Goal: Task Accomplishment & Management: Manage account settings

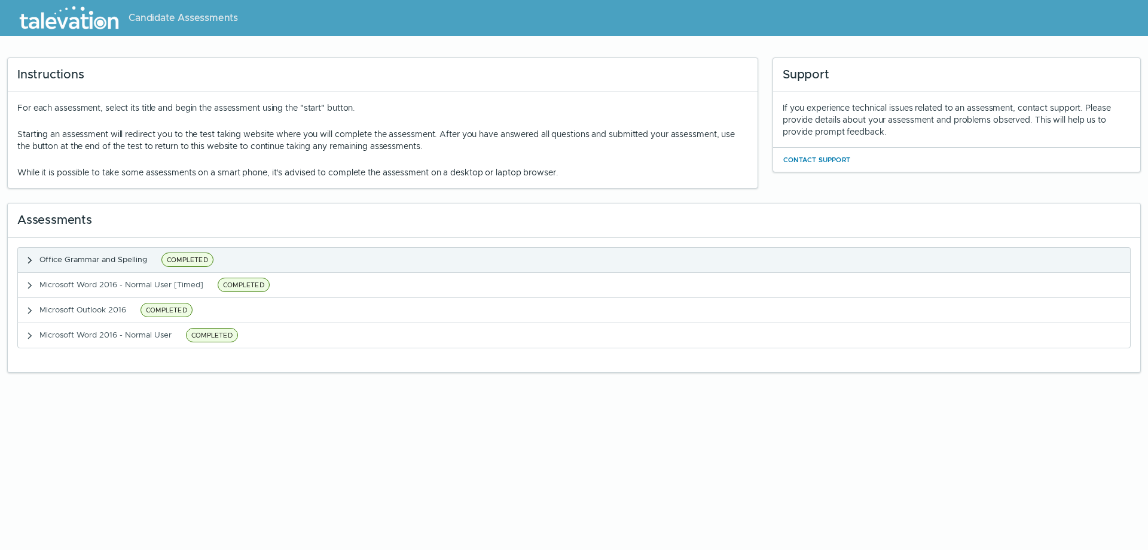
click at [176, 257] on span "COMPLETED" at bounding box center [188, 259] width 52 height 14
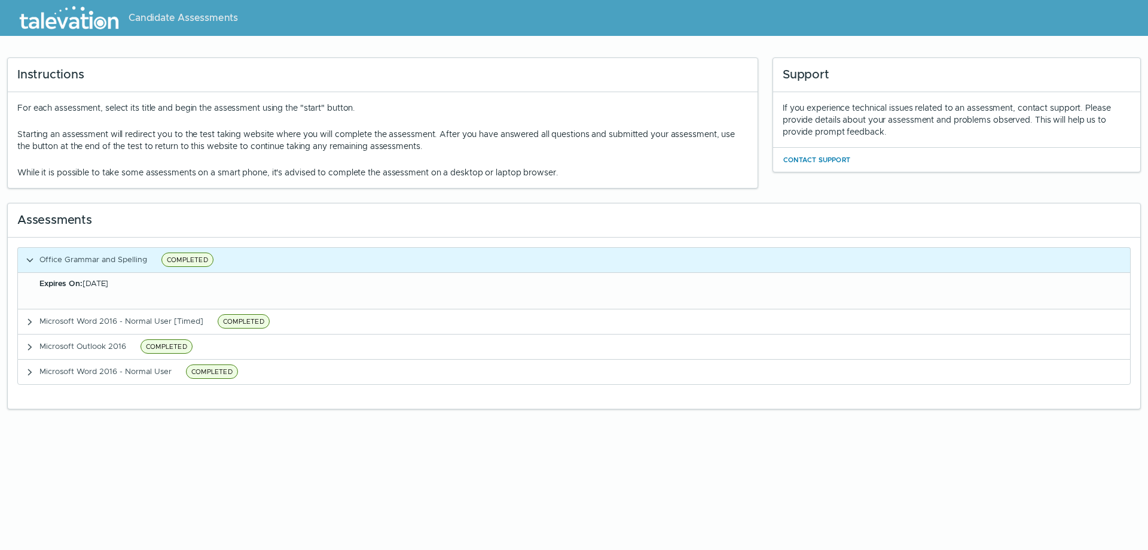
click at [153, 278] on div "Expires On: Sep 11, 2025" at bounding box center [581, 284] width 1084 height 12
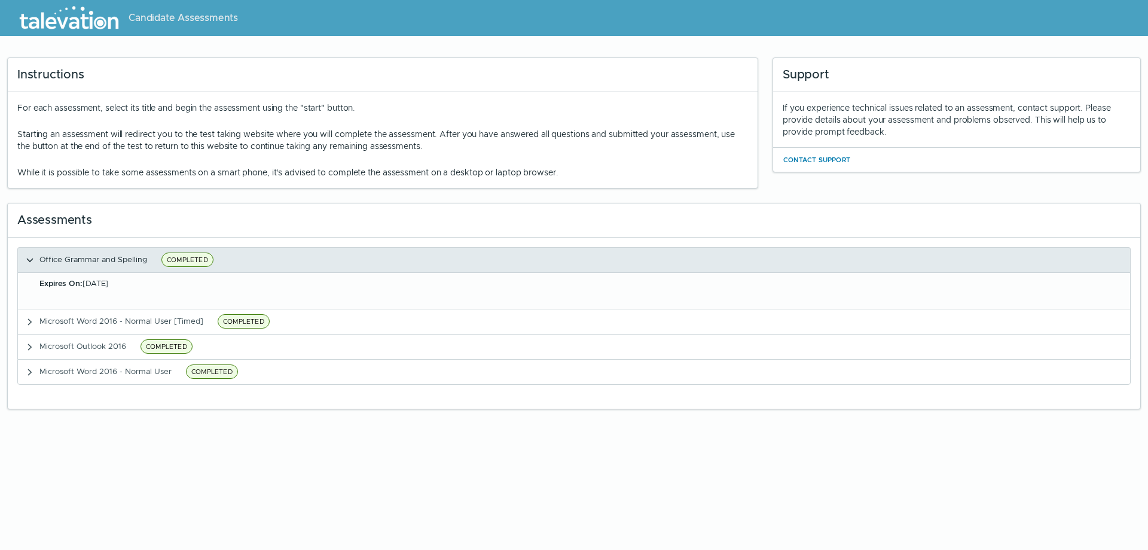
click at [182, 261] on span "COMPLETED" at bounding box center [188, 259] width 52 height 14
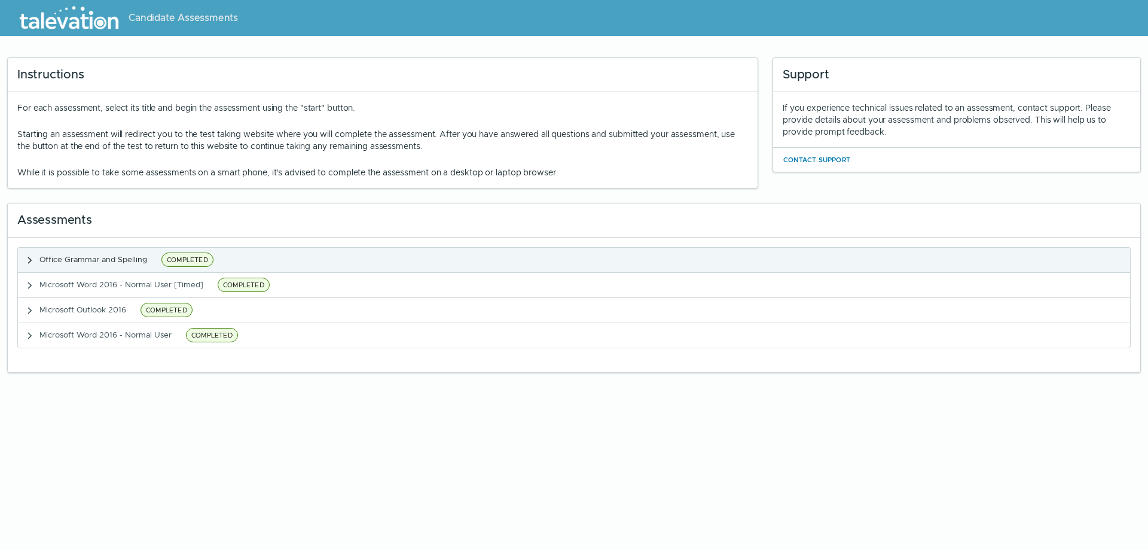
click at [115, 261] on span "Office Grammar and Spelling" at bounding box center [93, 259] width 108 height 10
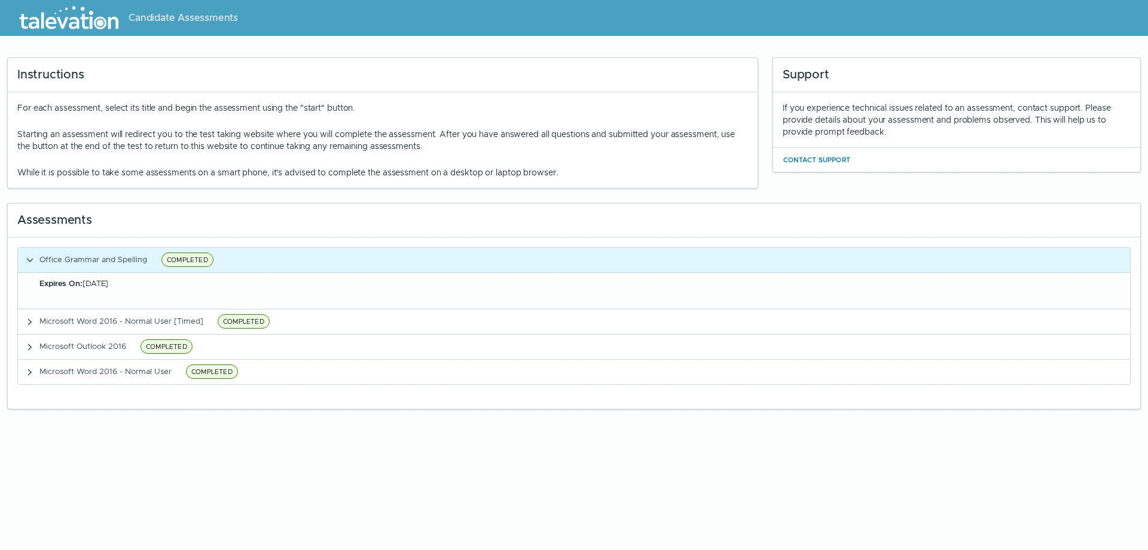
drag, startPoint x: 595, startPoint y: 2, endPoint x: 883, endPoint y: 31, distance: 289.2
click at [883, 31] on div at bounding box center [700, 18] width 896 height 36
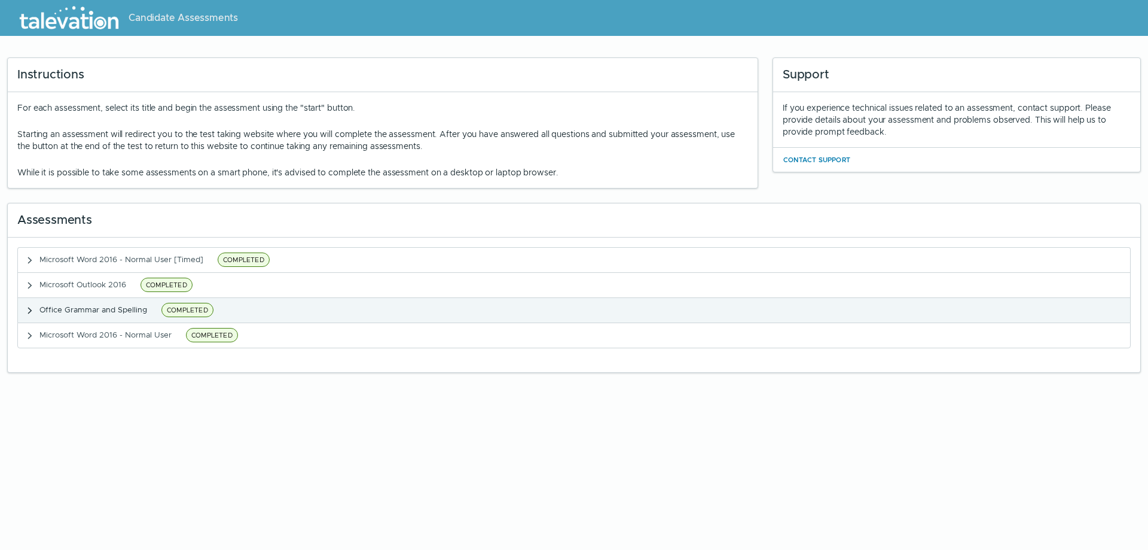
click at [199, 304] on span "COMPLETED" at bounding box center [188, 310] width 52 height 14
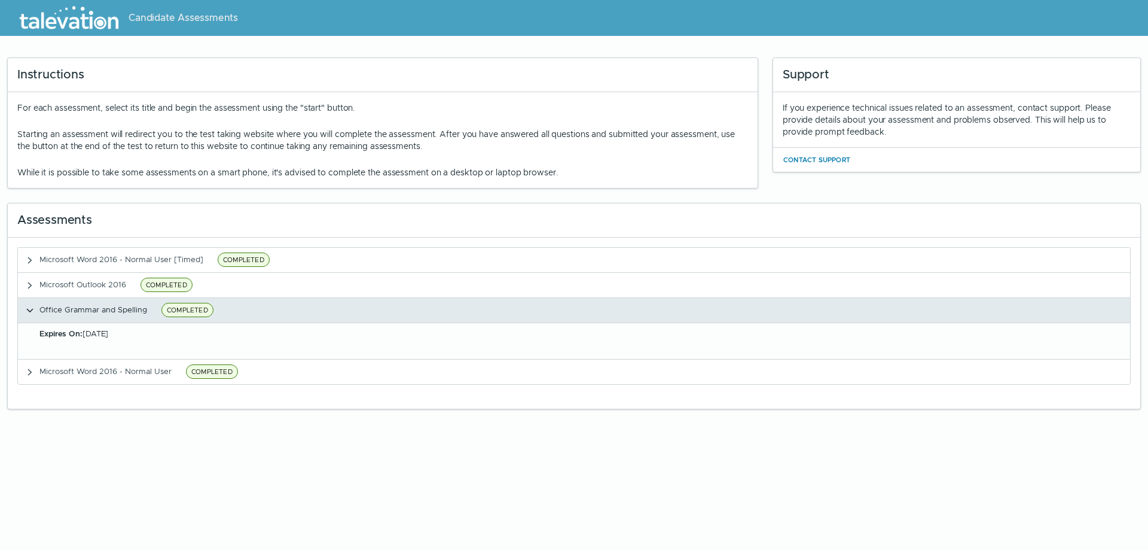
click at [199, 304] on span "COMPLETED" at bounding box center [188, 310] width 52 height 14
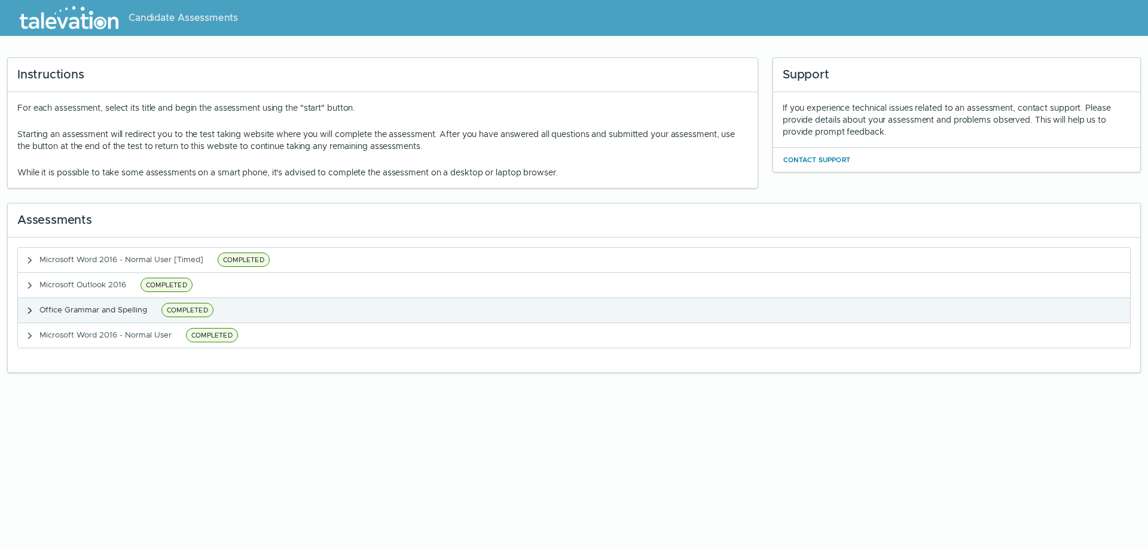
click at [199, 304] on span "COMPLETED" at bounding box center [188, 310] width 52 height 14
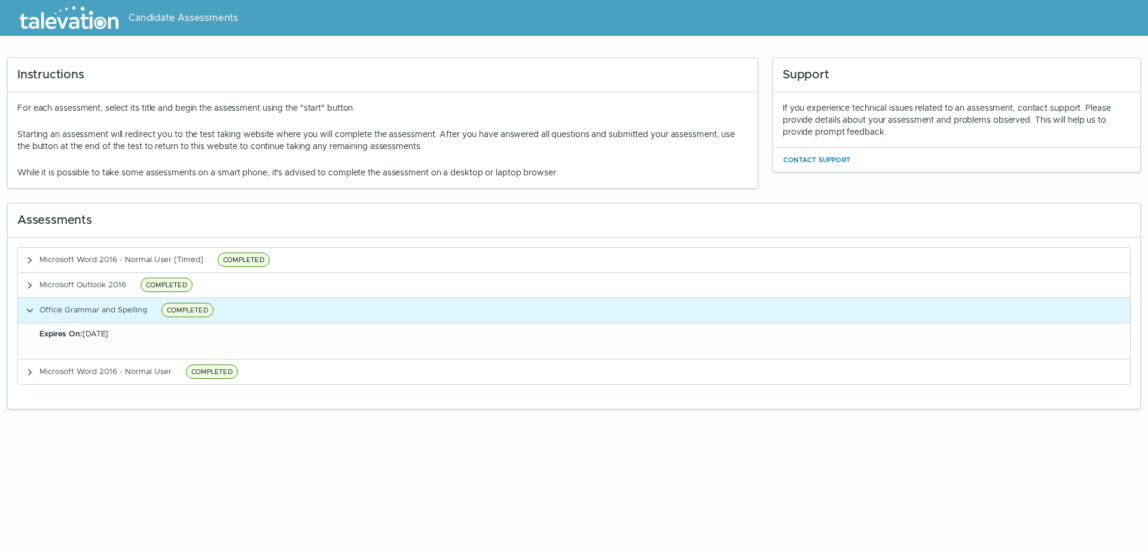
click at [108, 331] on span "Expires On: Sep 11, 2025" at bounding box center [73, 333] width 69 height 10
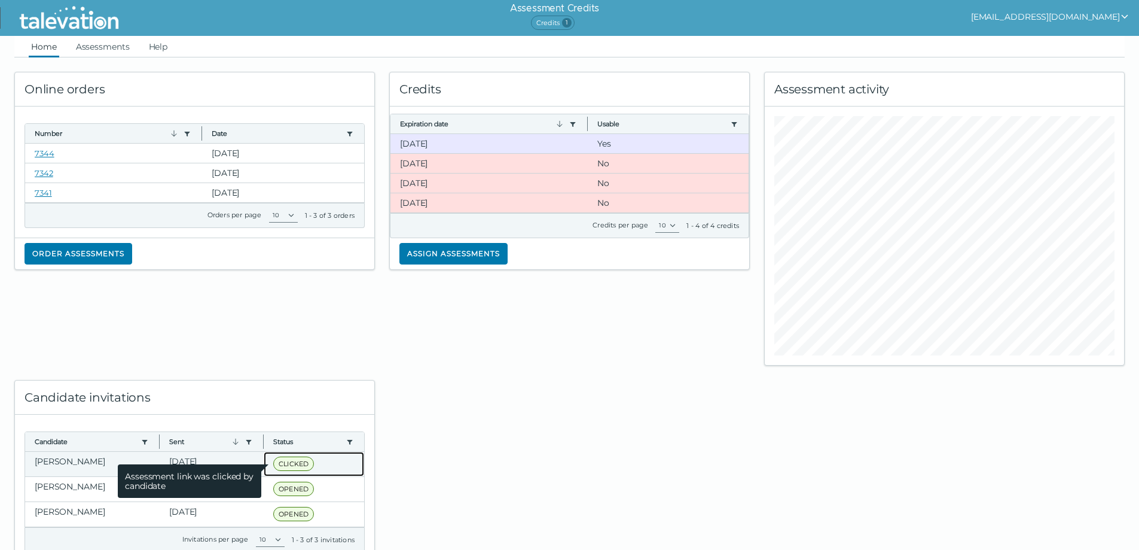
click at [291, 466] on span "CLICKED" at bounding box center [293, 463] width 41 height 14
click at [118, 465] on span "Assessment link was clicked by candidate" at bounding box center [190, 480] width 144 height 33
click at [292, 461] on span "CLICKED" at bounding box center [293, 463] width 41 height 14
click at [300, 467] on span "CLICKED" at bounding box center [293, 463] width 41 height 14
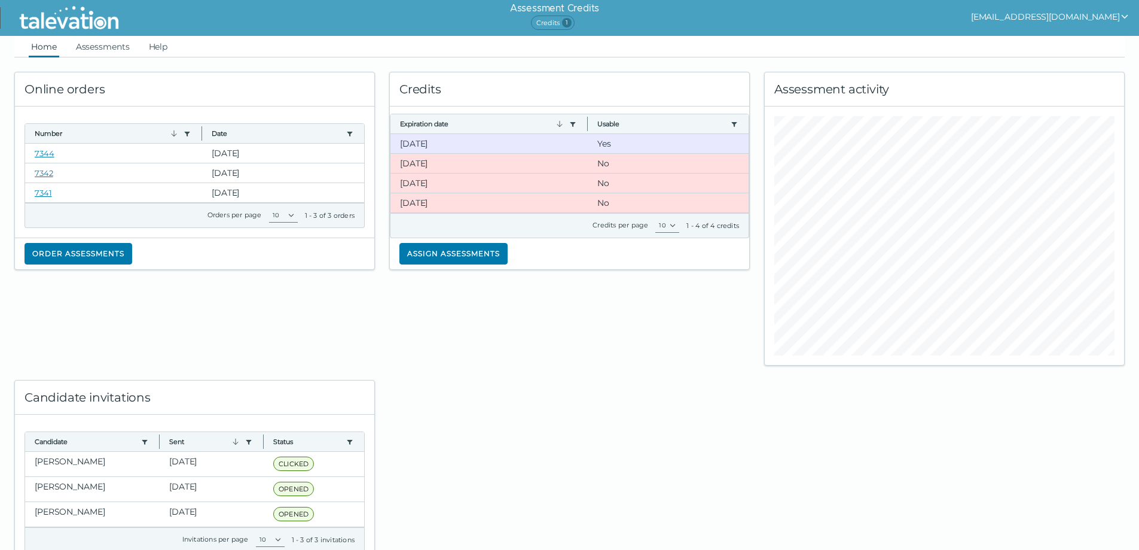
click at [425, 286] on div "Credits Expiration date Use left or right key to resize the column Usable Use l…" at bounding box center [569, 211] width 375 height 308
click at [56, 154] on clr-dg-cell "7344" at bounding box center [113, 153] width 177 height 19
click at [413, 142] on clr-dg-cell "[DATE]" at bounding box center [489, 143] width 197 height 19
click at [426, 163] on clr-dg-cell "[DATE]" at bounding box center [489, 163] width 197 height 19
click at [438, 185] on clr-dg-cell "[DATE]" at bounding box center [489, 182] width 197 height 19
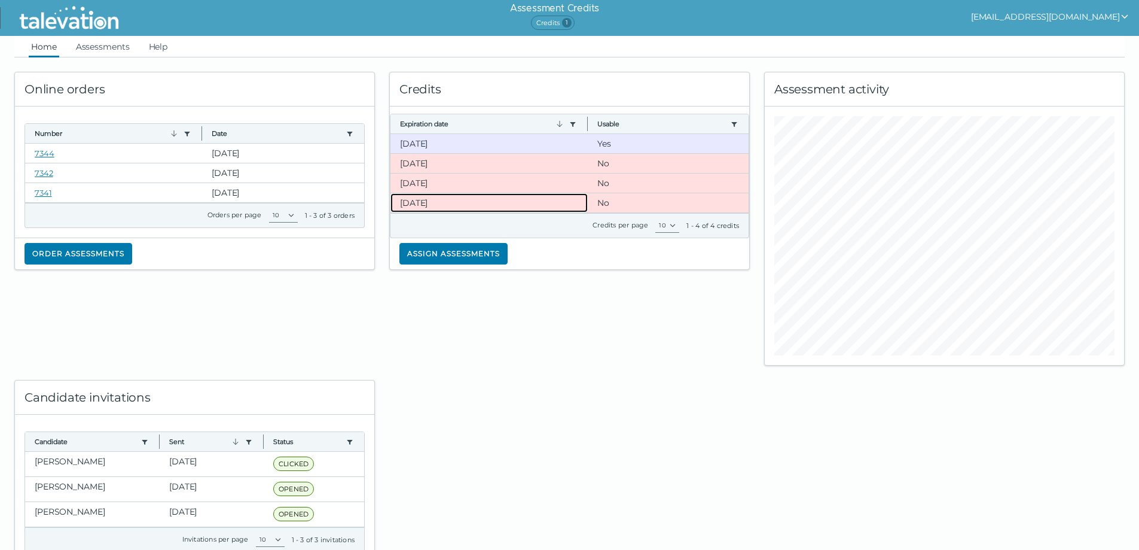
click at [438, 203] on clr-dg-cell "[DATE]" at bounding box center [489, 202] width 197 height 19
click at [495, 337] on div "Credits Expiration date Use left or right key to resize the column Usable Use l…" at bounding box center [569, 211] width 375 height 308
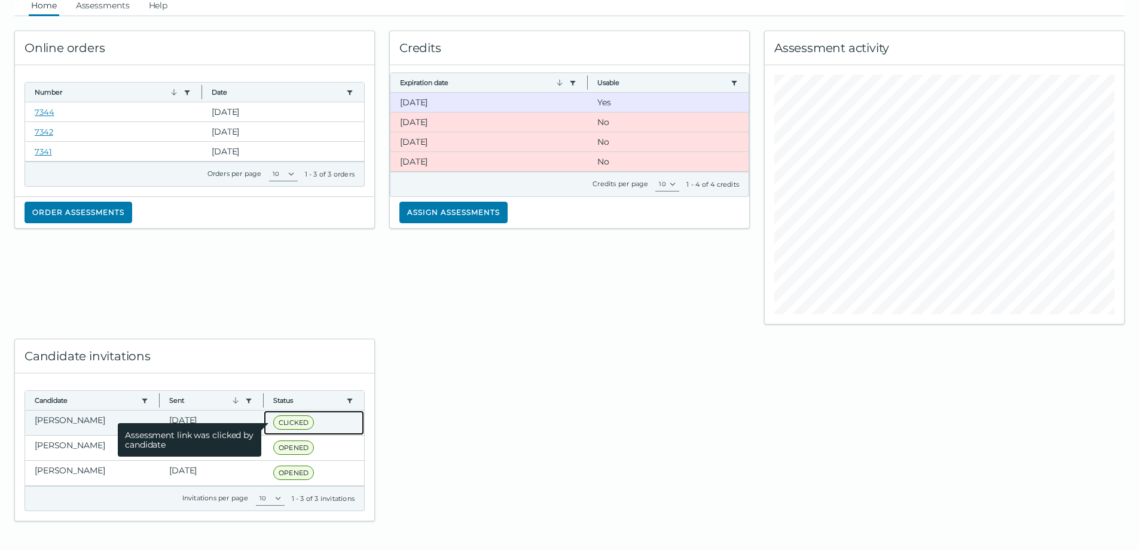
click at [118, 423] on span "Assessment link was clicked by candidate" at bounding box center [190, 439] width 144 height 33
click at [287, 422] on span "CLICKED" at bounding box center [293, 422] width 41 height 14
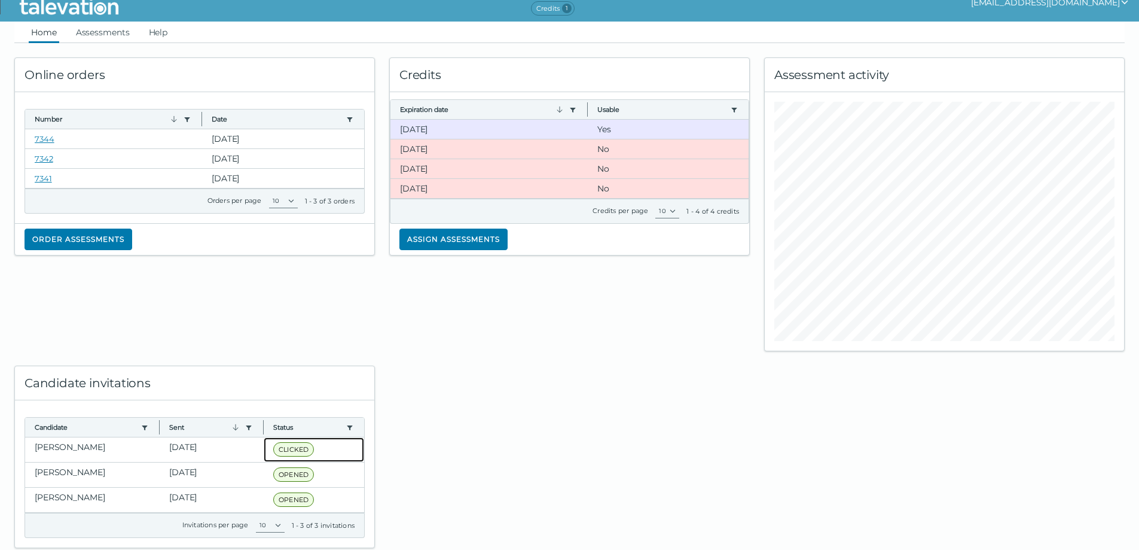
scroll to position [0, 0]
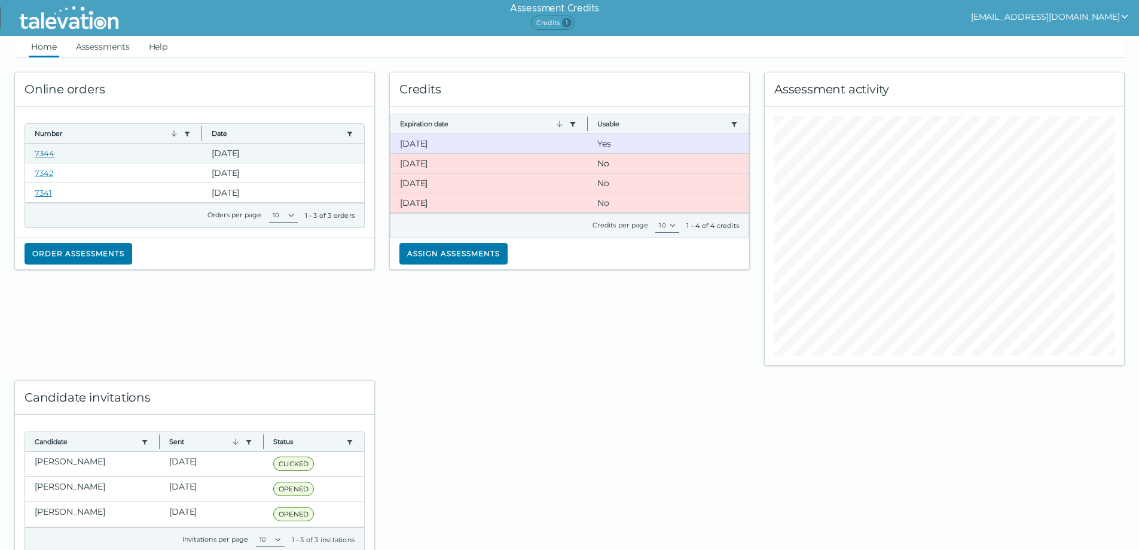
click at [48, 151] on link "7344" at bounding box center [45, 153] width 20 height 10
click at [134, 51] on ul "Home Assessments Help" at bounding box center [569, 47] width 1111 height 22
click at [118, 51] on link "Assessments" at bounding box center [103, 47] width 59 height 22
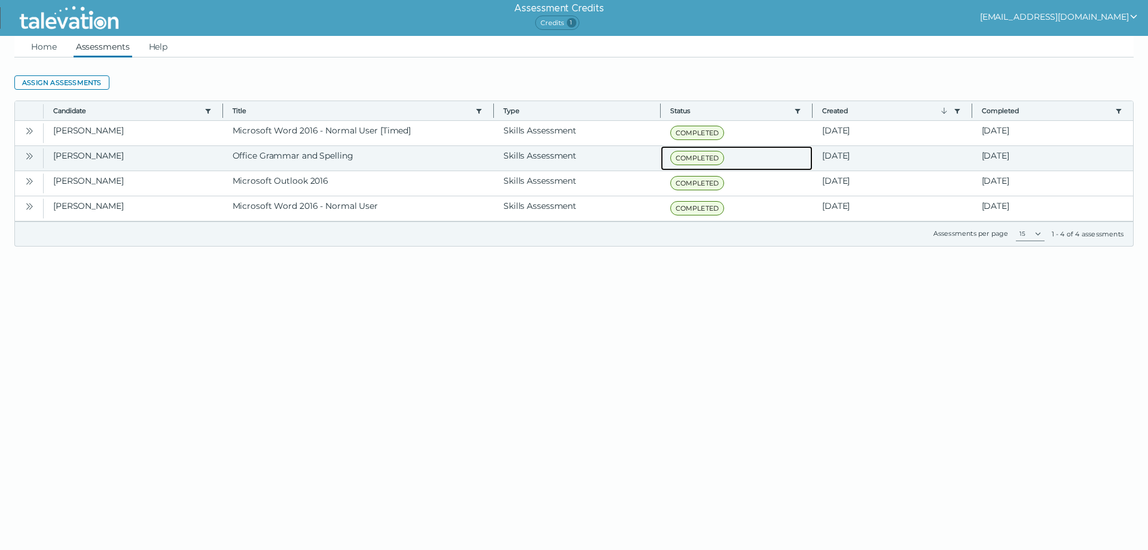
click at [696, 164] on span "COMPLETED" at bounding box center [698, 158] width 54 height 14
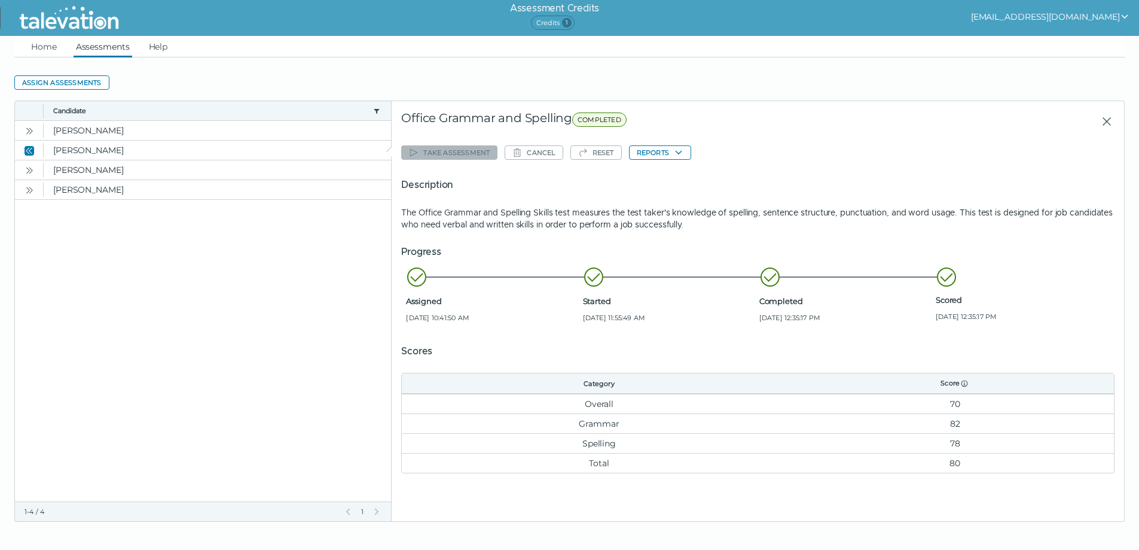
scroll to position [1, 0]
click at [671, 155] on button "Reports" at bounding box center [660, 152] width 62 height 14
click at [670, 176] on button "Office Grammar and Spelling" at bounding box center [696, 176] width 132 height 14
